Goal: Transaction & Acquisition: Purchase product/service

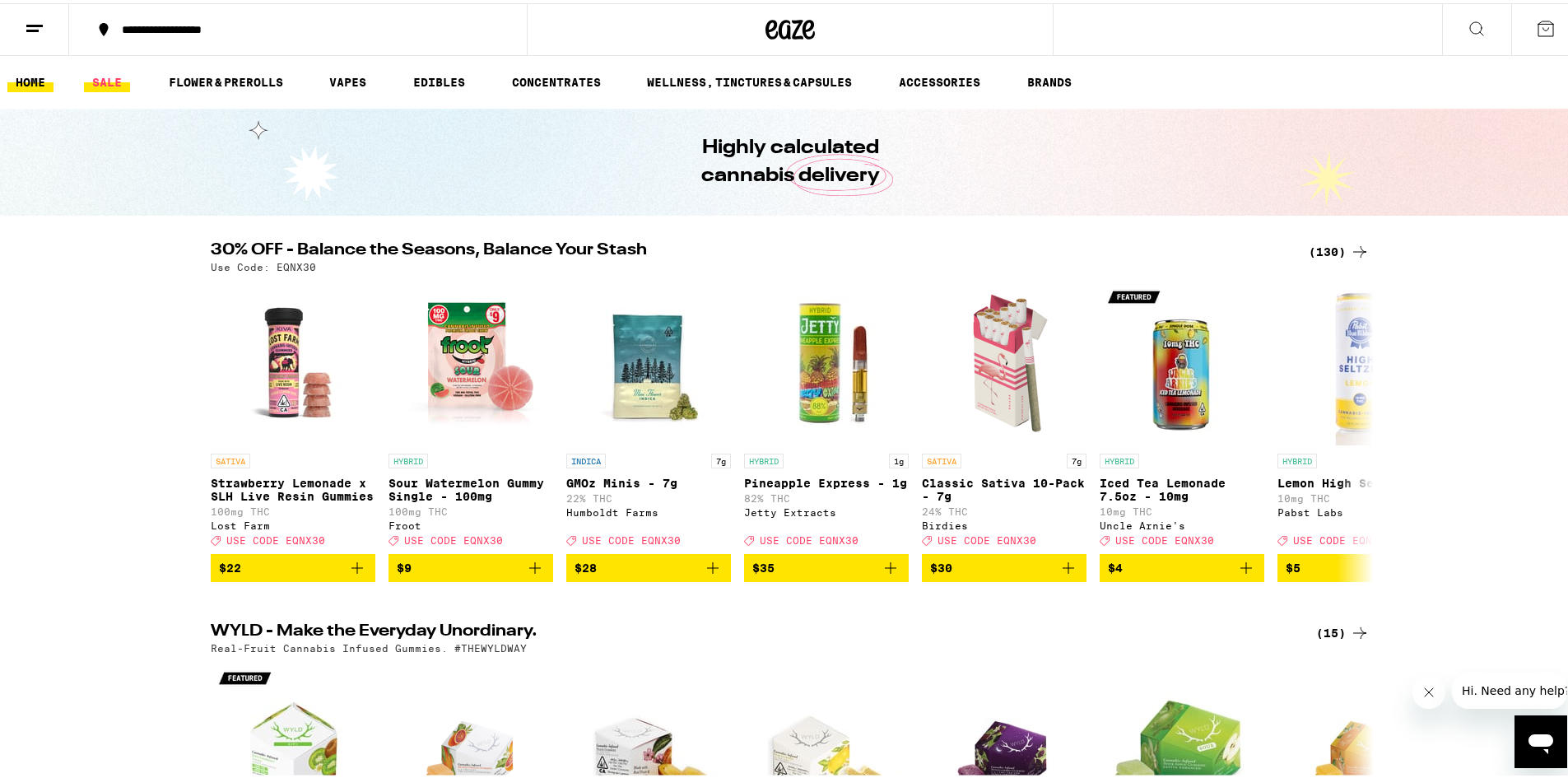
click at [105, 81] on link "SALE" at bounding box center [106, 79] width 46 height 20
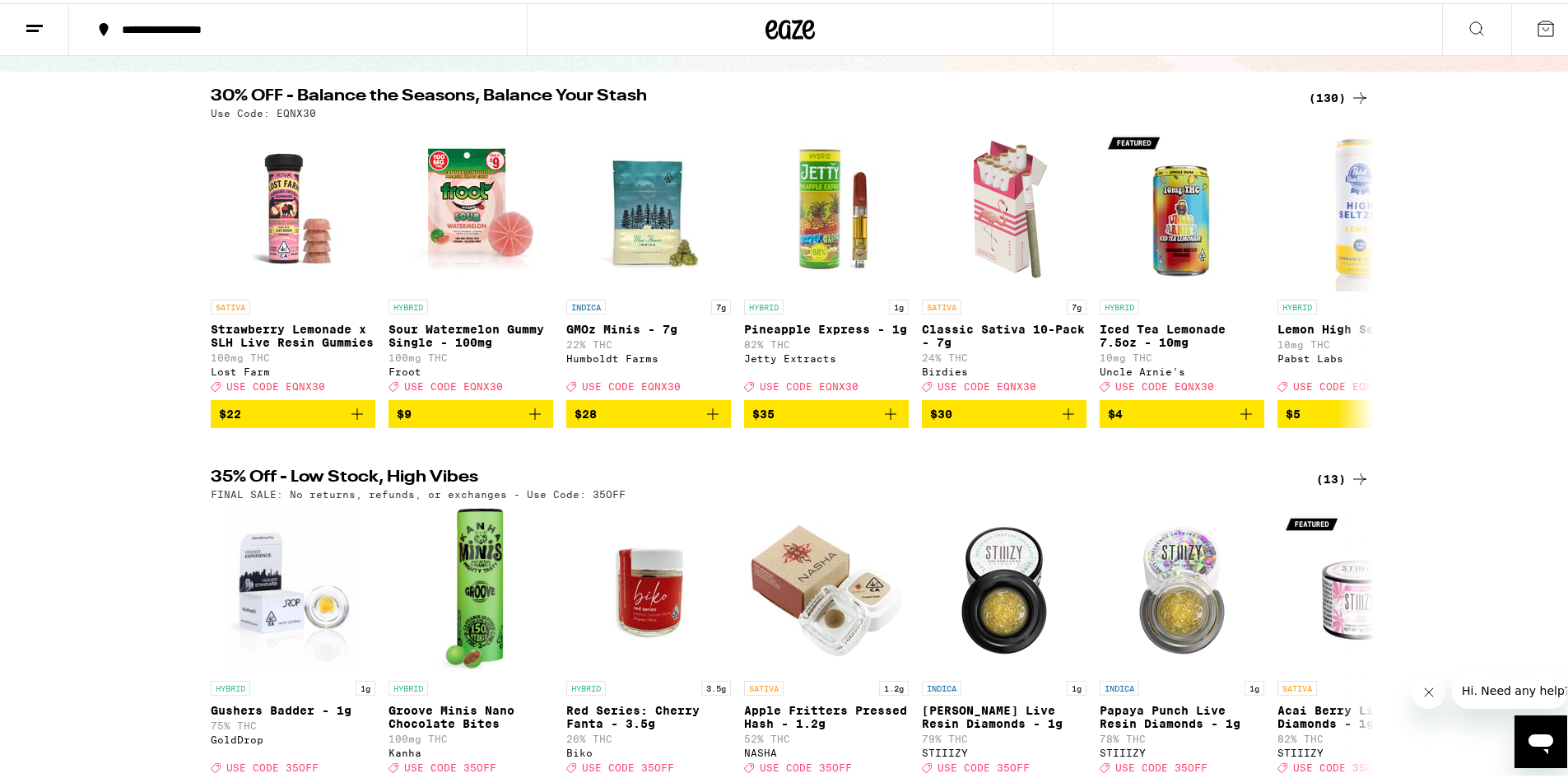
scroll to position [97, 0]
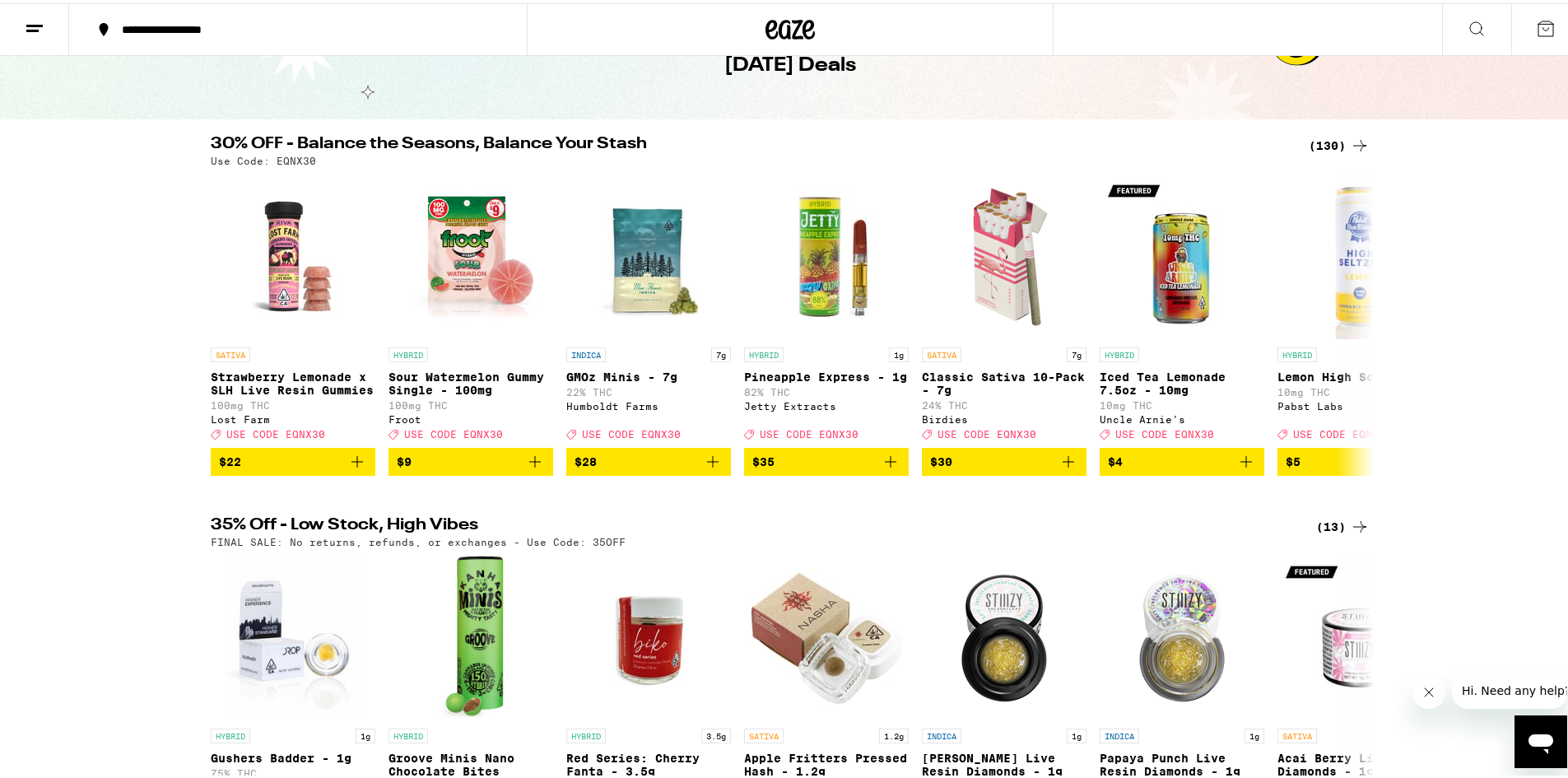
click at [1358, 141] on icon at bounding box center [1360, 142] width 20 height 20
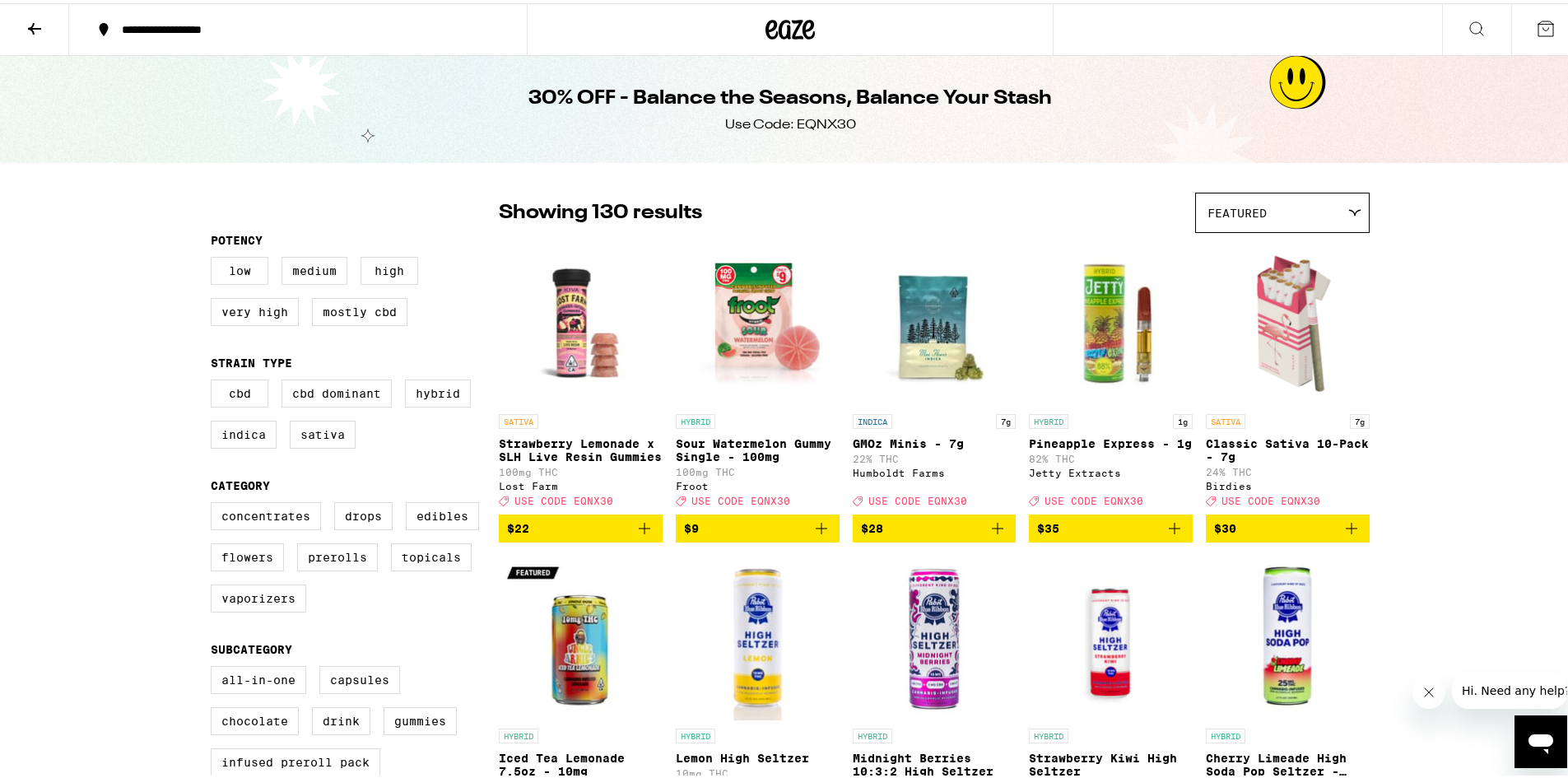
scroll to position [494, 0]
